Goal: Task Accomplishment & Management: Manage account settings

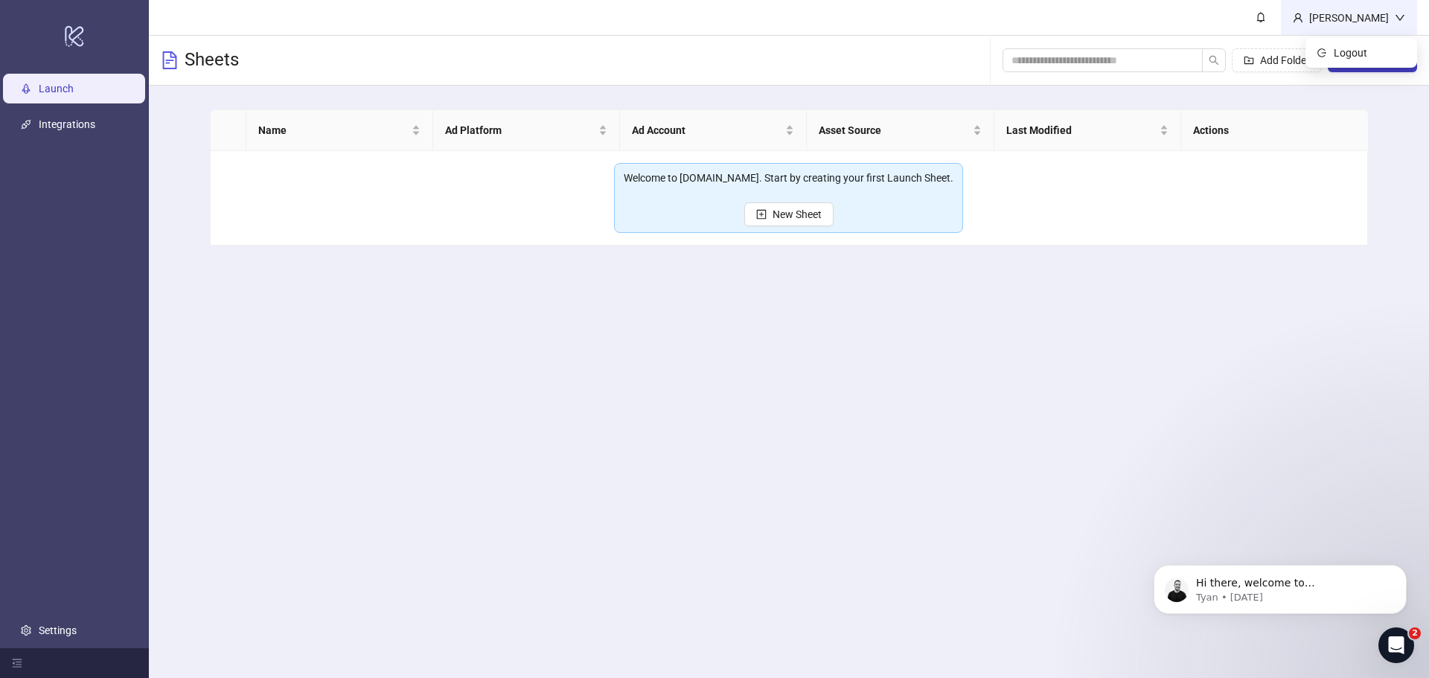
click at [1346, 16] on div "[PERSON_NAME]" at bounding box center [1349, 18] width 92 height 16
click at [1349, 48] on span "Logout" at bounding box center [1369, 53] width 71 height 16
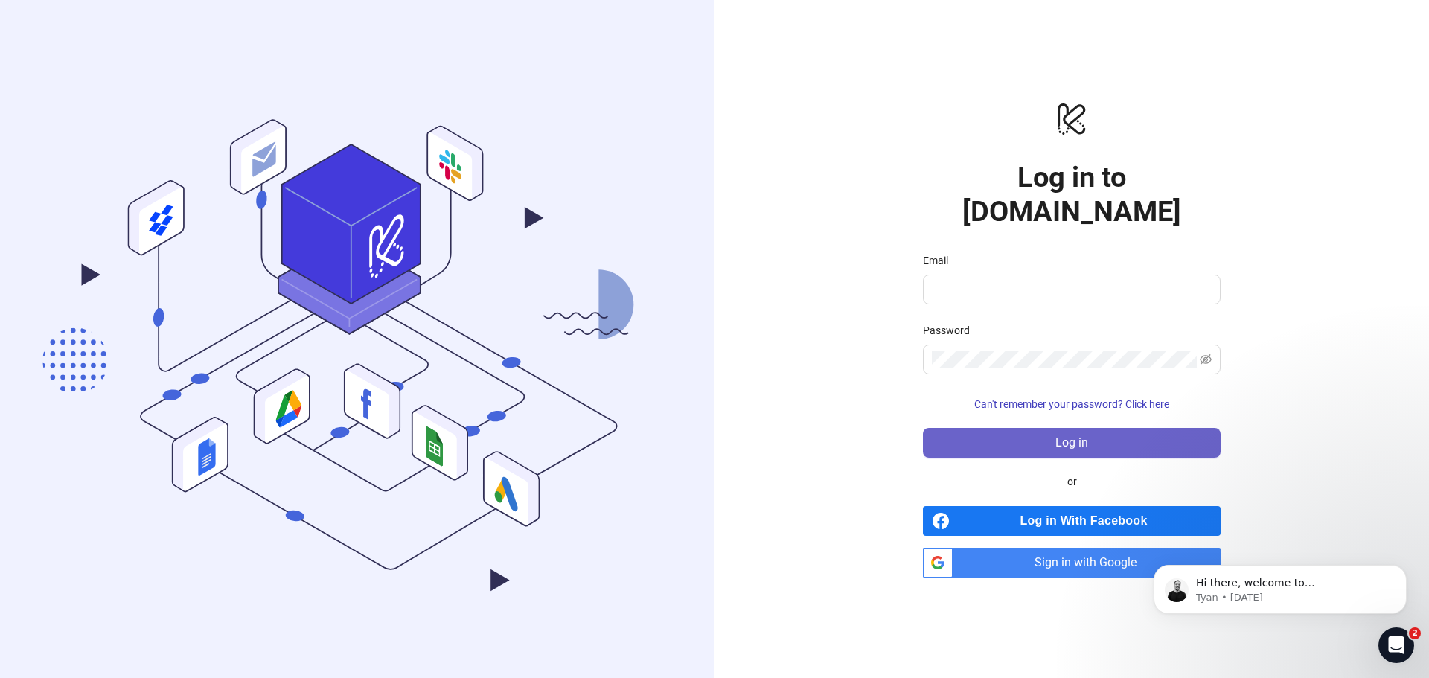
click at [1136, 428] on button "Log in" at bounding box center [1072, 443] width 298 height 30
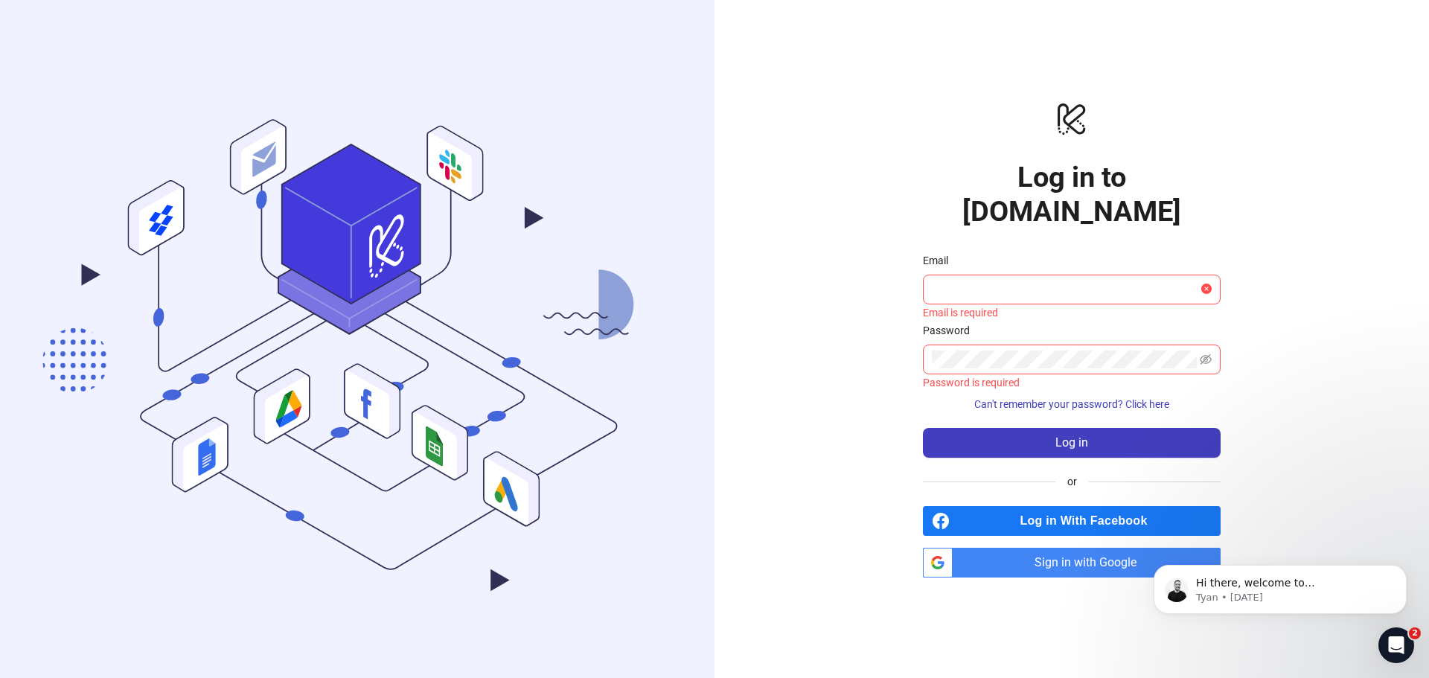
click at [1063, 548] on span "Sign in with Google" at bounding box center [1089, 563] width 262 height 30
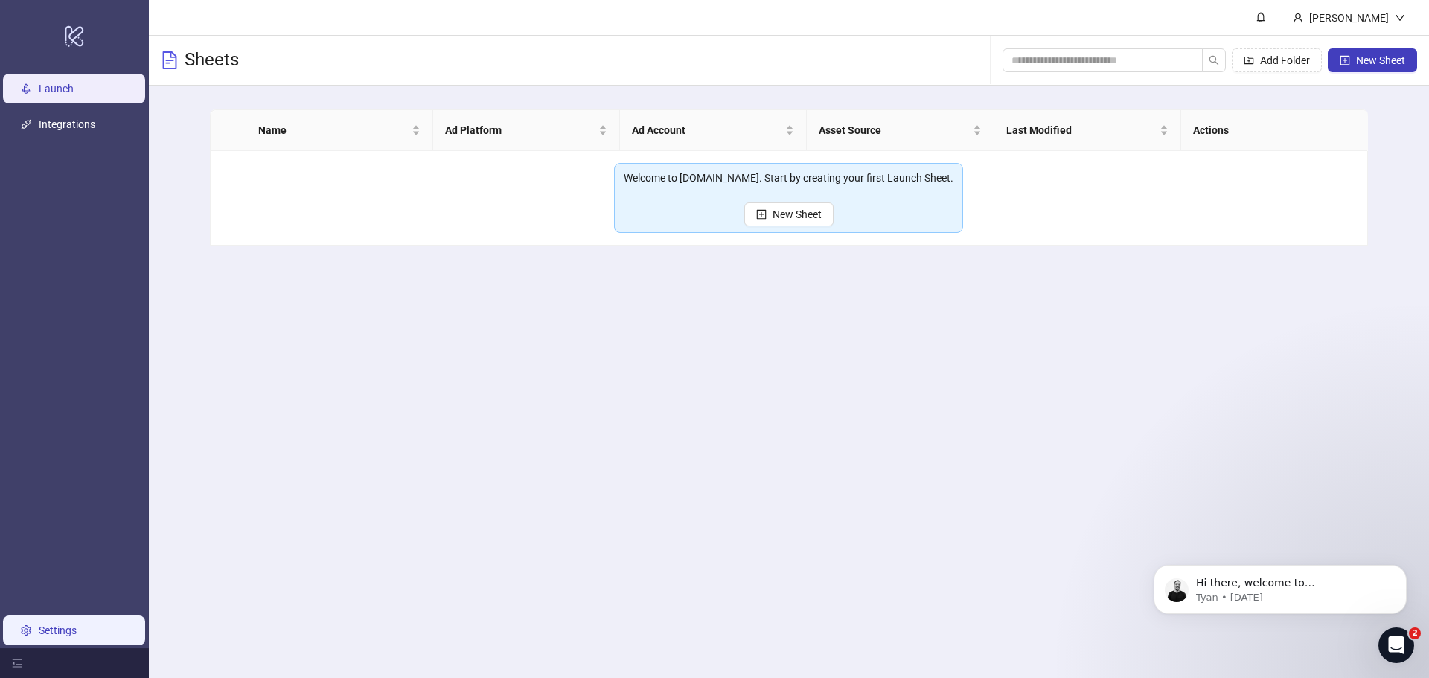
click at [60, 633] on link "Settings" at bounding box center [58, 630] width 38 height 12
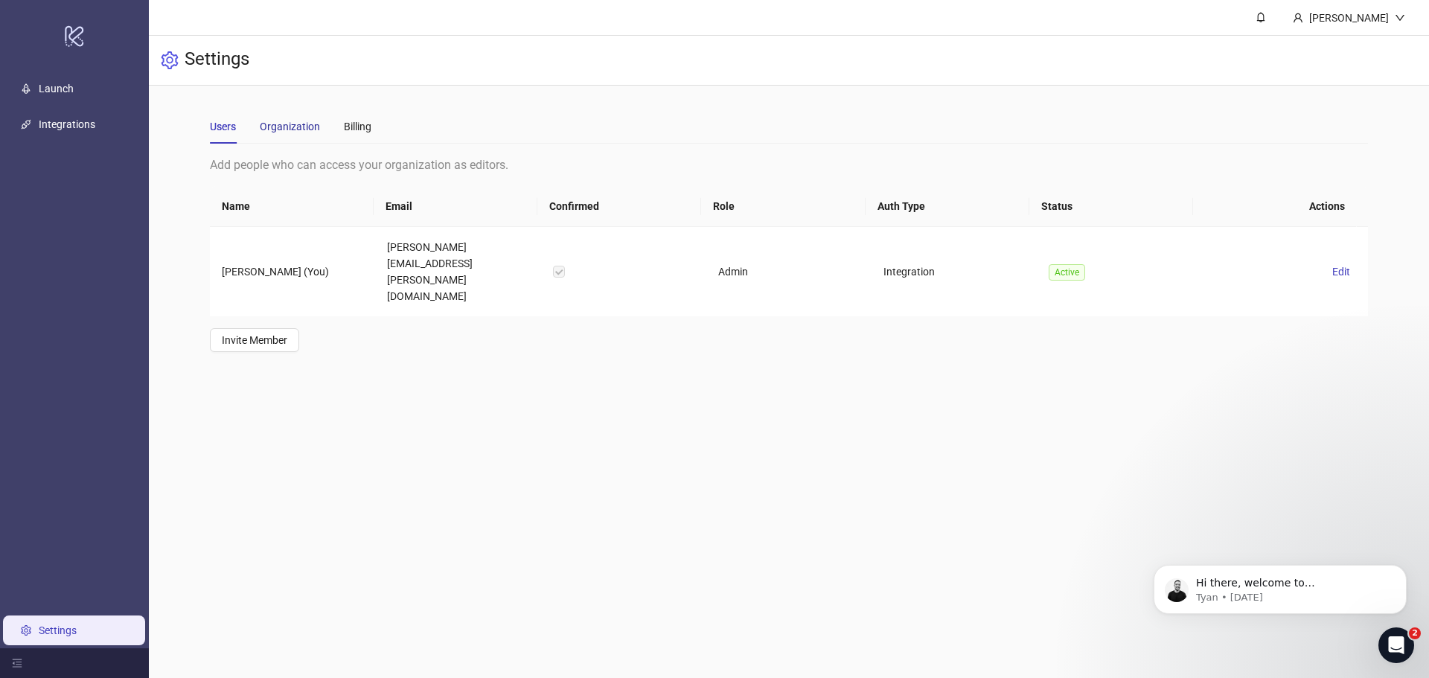
click at [294, 131] on div "Organization" at bounding box center [290, 126] width 60 height 16
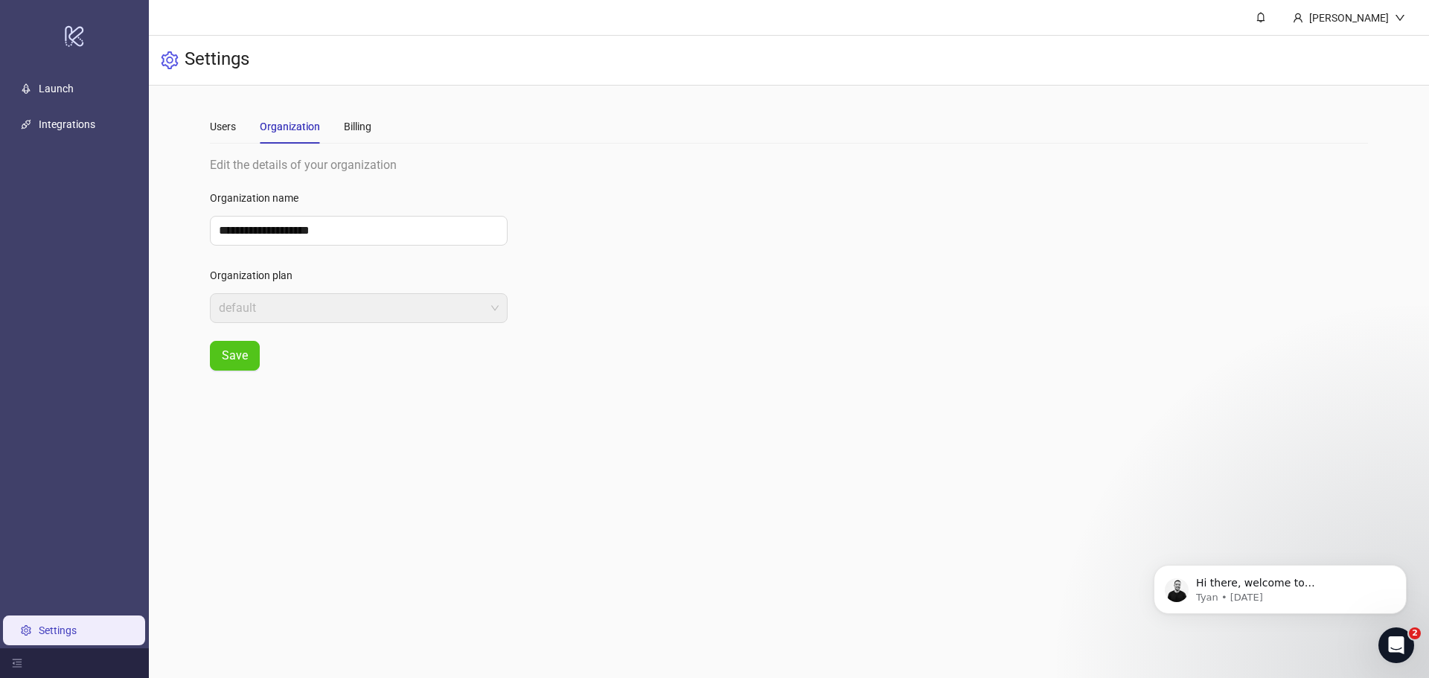
click at [337, 129] on div "Users Organization Billing" at bounding box center [290, 126] width 161 height 34
click at [352, 127] on div "Billing" at bounding box center [358, 126] width 28 height 16
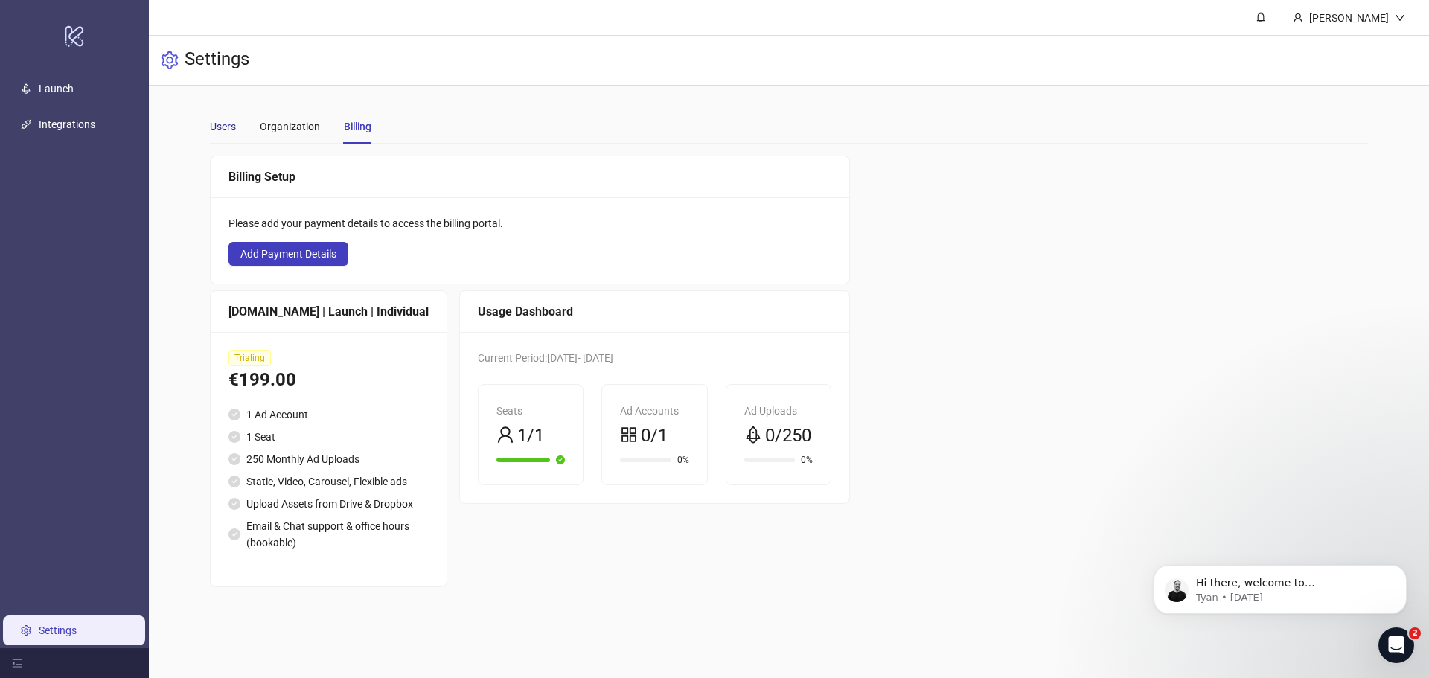
click at [217, 124] on div "Users" at bounding box center [223, 126] width 26 height 16
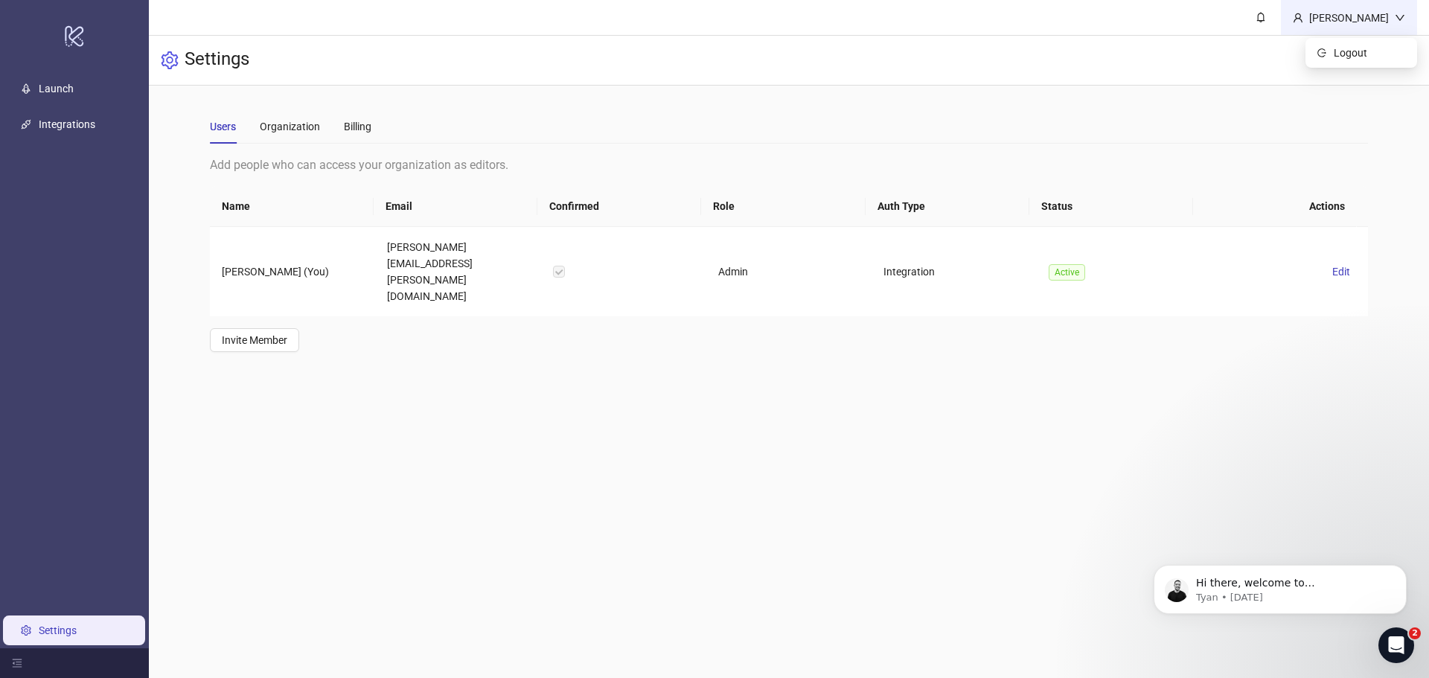
click at [1368, 13] on div "[PERSON_NAME]" at bounding box center [1349, 18] width 92 height 16
click at [1310, 46] on li "Logout" at bounding box center [1361, 53] width 106 height 24
